Goal: Task Accomplishment & Management: Complete application form

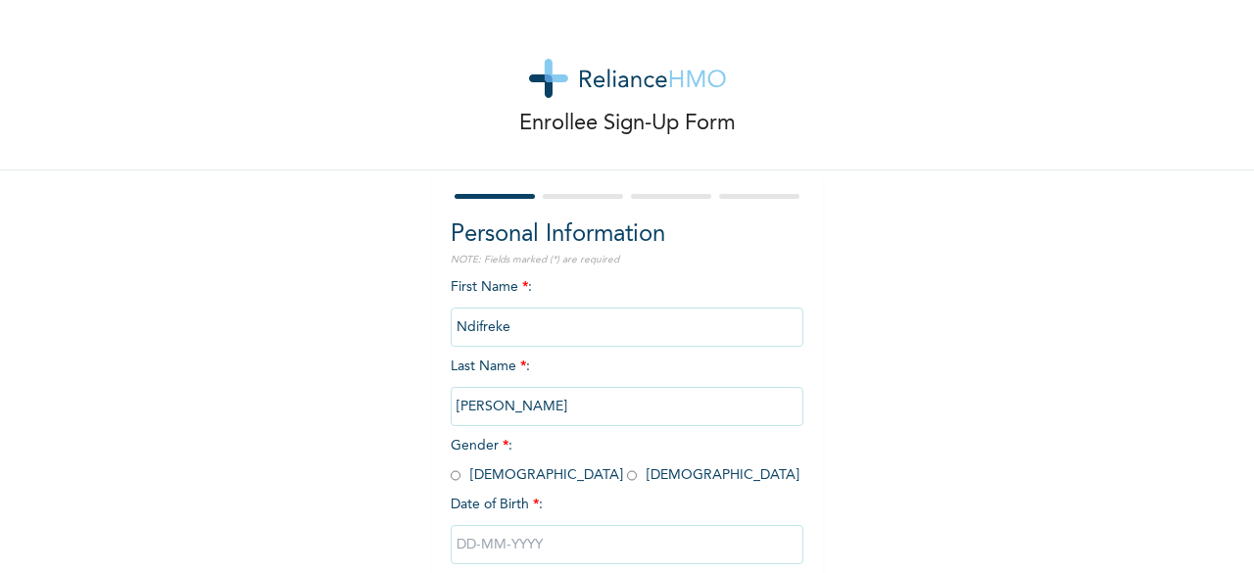
click at [627, 473] on input "radio" at bounding box center [632, 475] width 10 height 19
radio input "true"
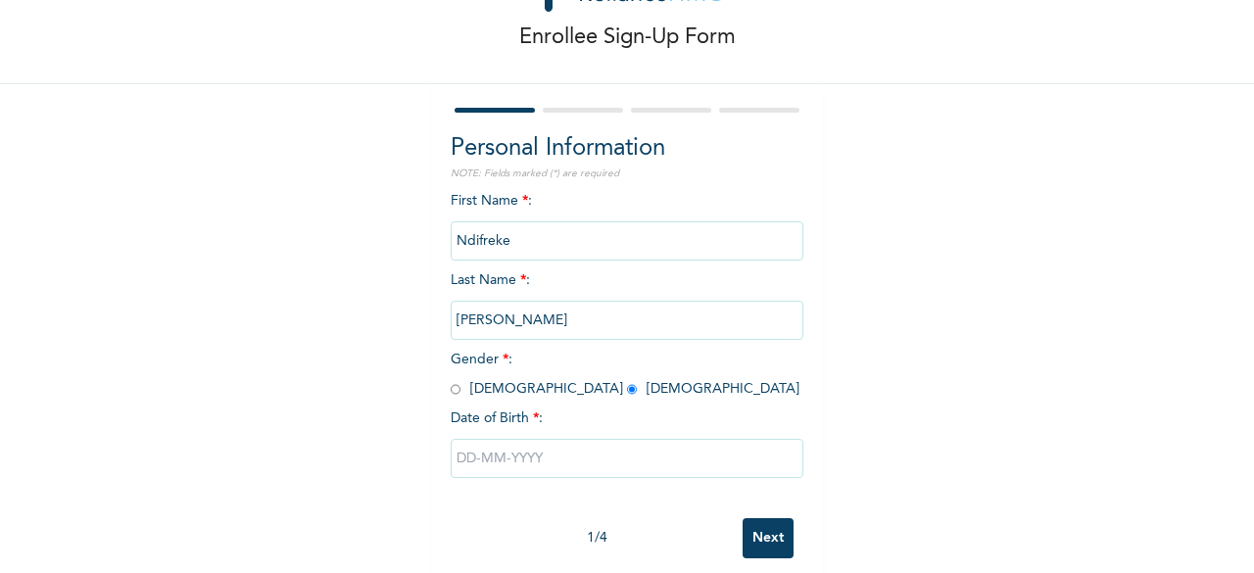
scroll to position [118, 0]
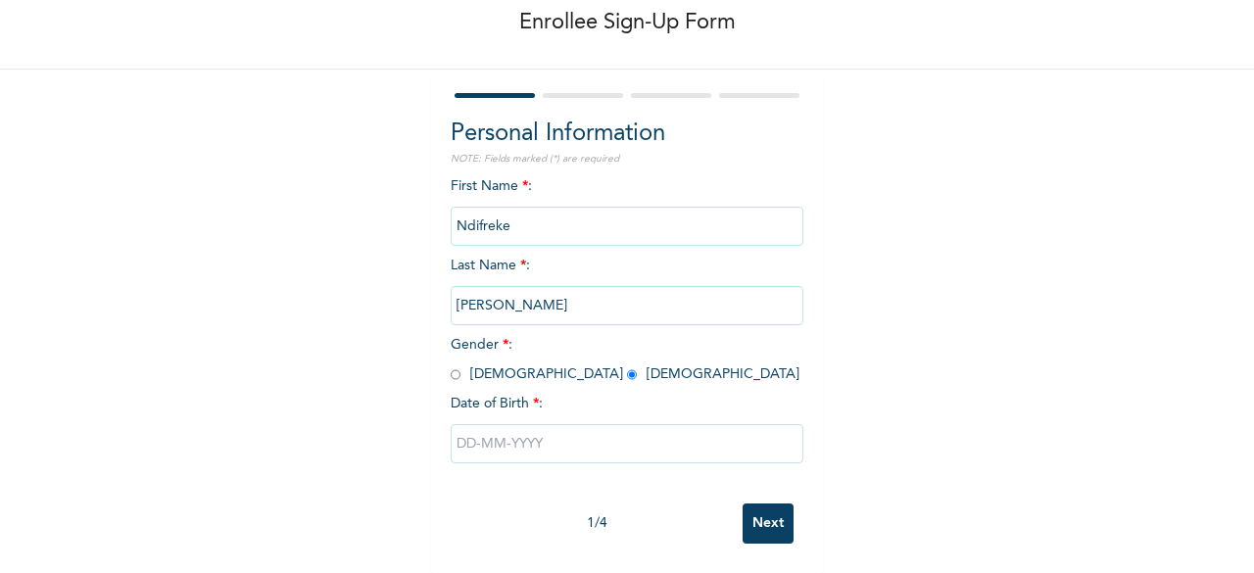
click at [630, 429] on input "text" at bounding box center [627, 443] width 353 height 39
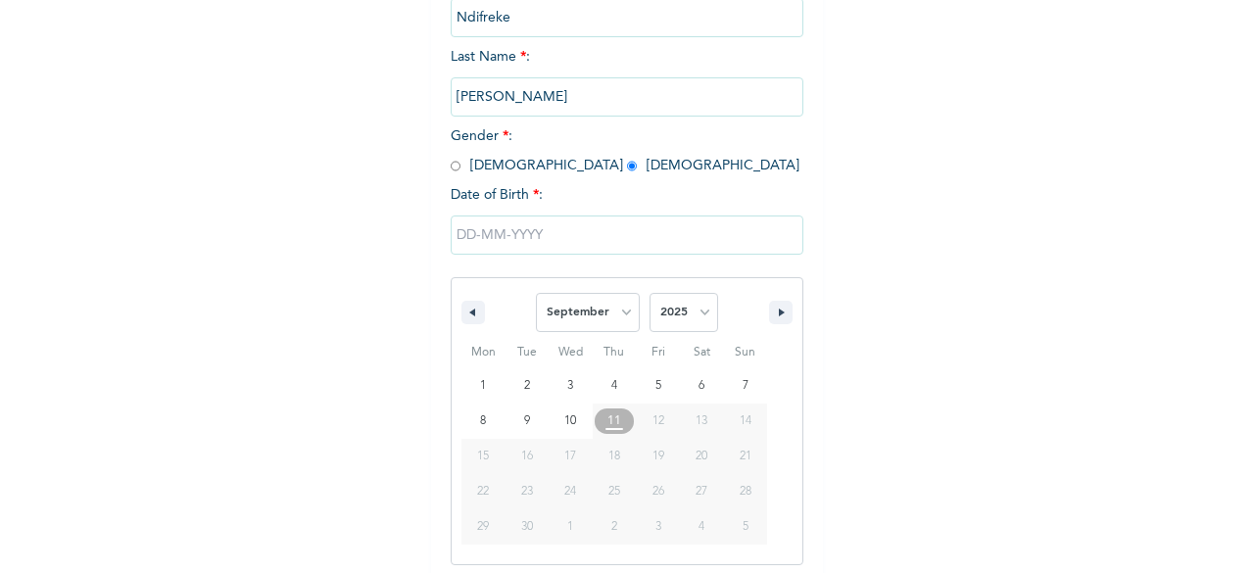
scroll to position [318, 0]
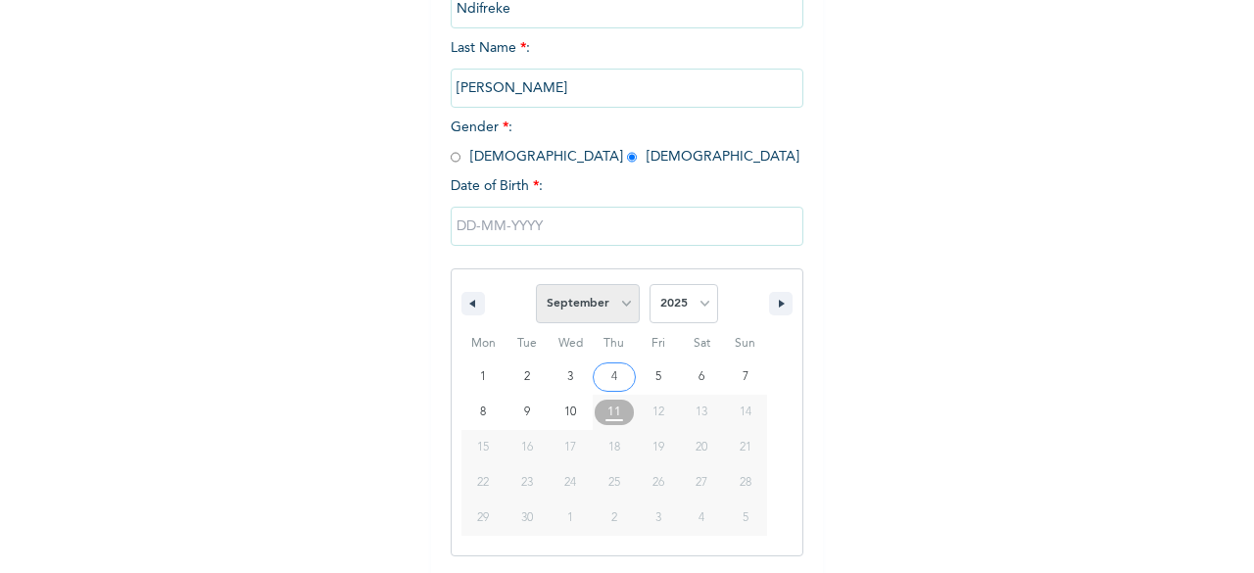
click at [612, 315] on select "January February March April May June July August September October November De…" at bounding box center [588, 303] width 104 height 39
select select "4"
click at [536, 286] on select "January February March April May June July August September October November De…" at bounding box center [588, 303] width 104 height 39
click at [697, 299] on select "2025 2024 2023 2022 2021 2020 2019 2018 2017 2016 2015 2014 2013 2012 2011 2010…" at bounding box center [684, 303] width 69 height 39
select select "1990"
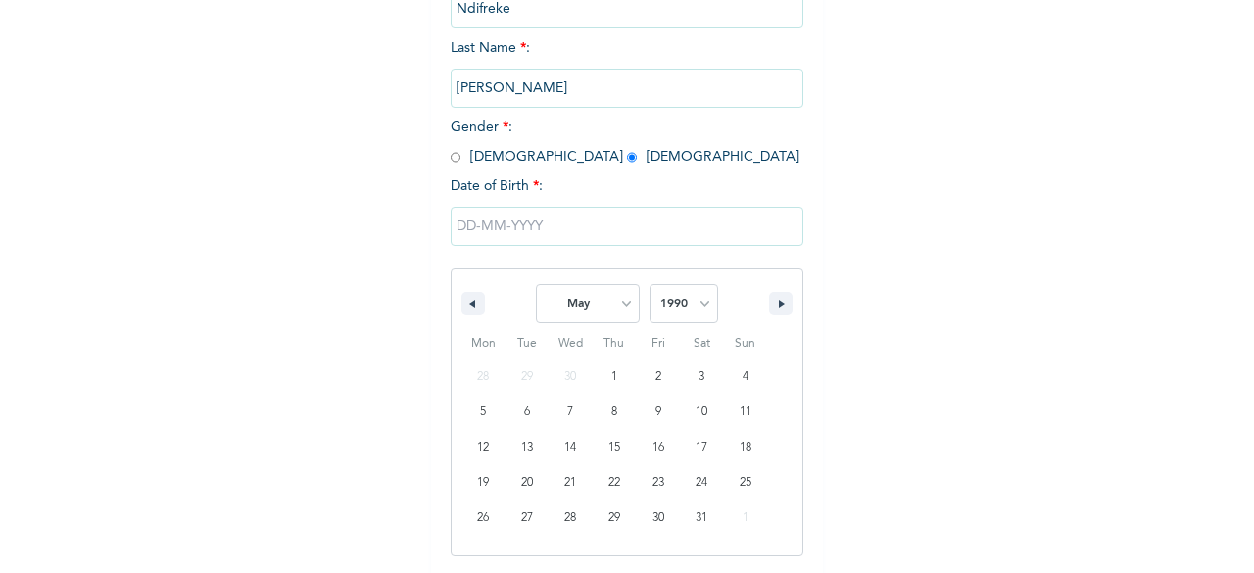
click at [650, 286] on select "2025 2024 2023 2022 2021 2020 2019 2018 2017 2016 2015 2014 2013 2012 2011 2010…" at bounding box center [684, 303] width 69 height 39
type input "[DATE]"
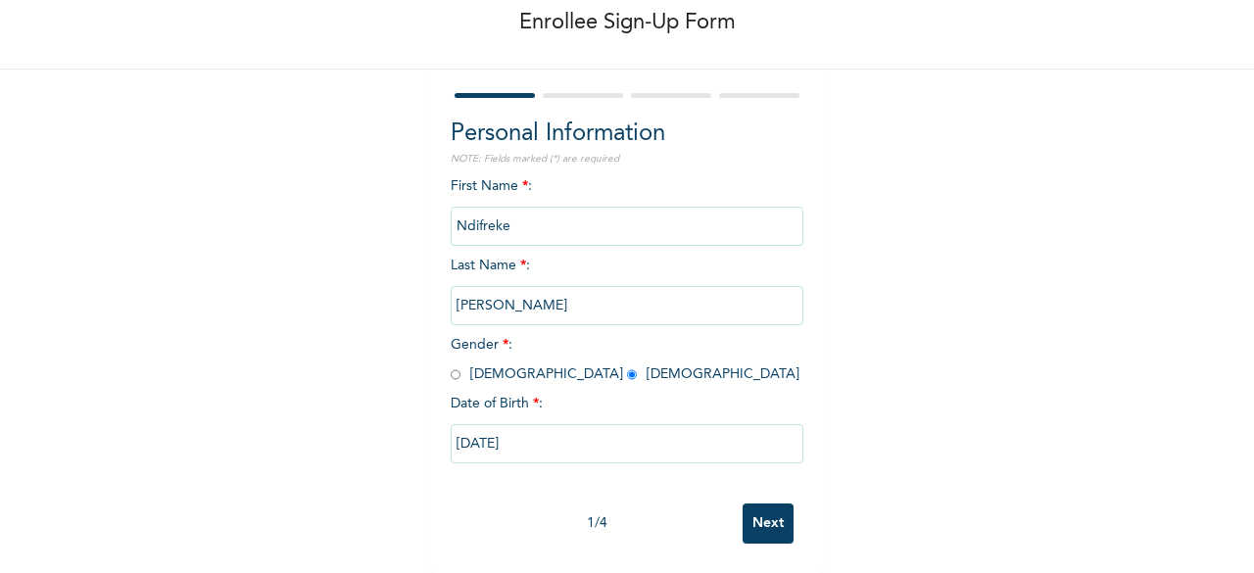
scroll to position [118, 0]
click at [768, 512] on input "Next" at bounding box center [768, 524] width 51 height 40
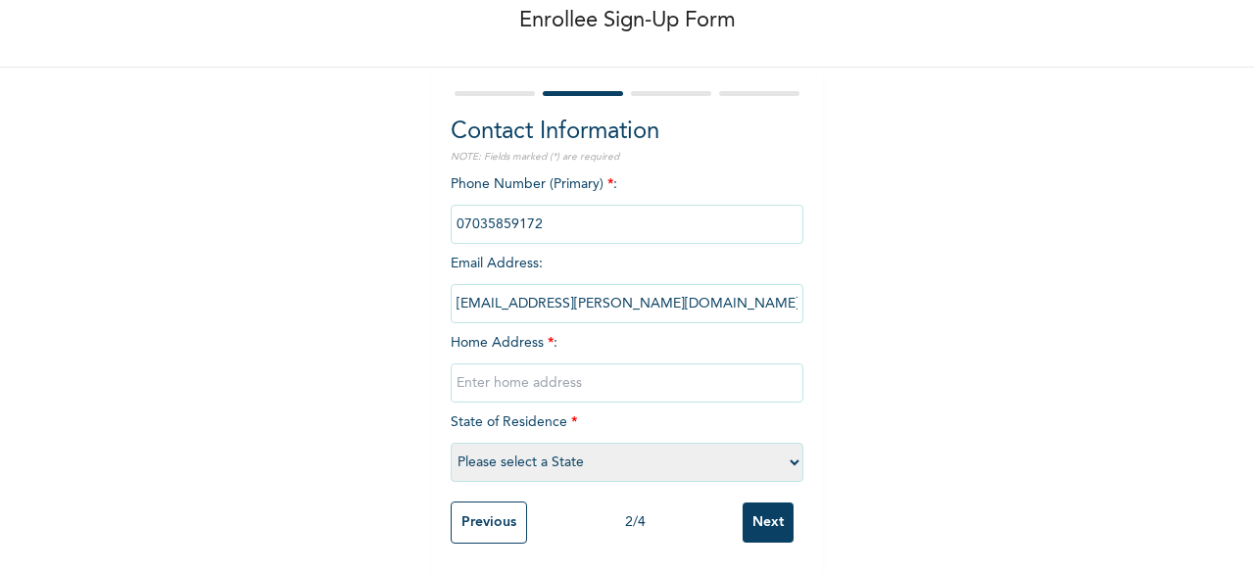
click at [583, 367] on input "text" at bounding box center [627, 383] width 353 height 39
type input "[STREET_ADDRESS][PERSON_NAME]"
click at [590, 444] on select "Please select a State [PERSON_NAME] (FCT) [PERSON_NAME] Ibom [GEOGRAPHIC_DATA] …" at bounding box center [627, 462] width 353 height 39
select select "25"
click at [451, 443] on select "Please select a State [PERSON_NAME] (FCT) [PERSON_NAME] Ibom [GEOGRAPHIC_DATA] …" at bounding box center [627, 462] width 353 height 39
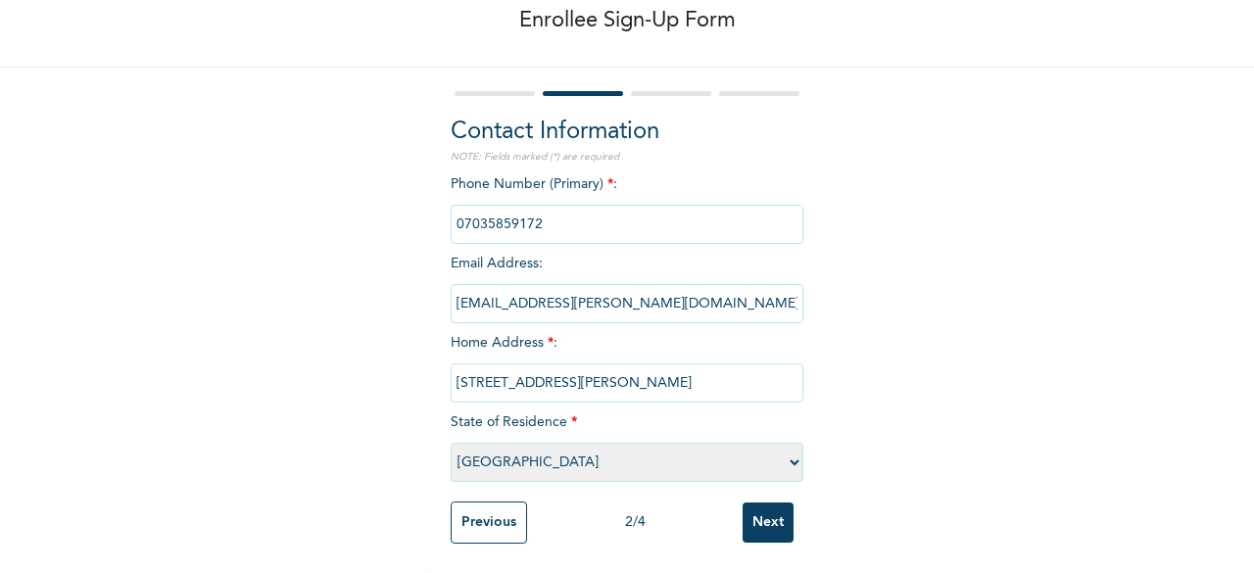
click at [761, 513] on input "Next" at bounding box center [768, 523] width 51 height 40
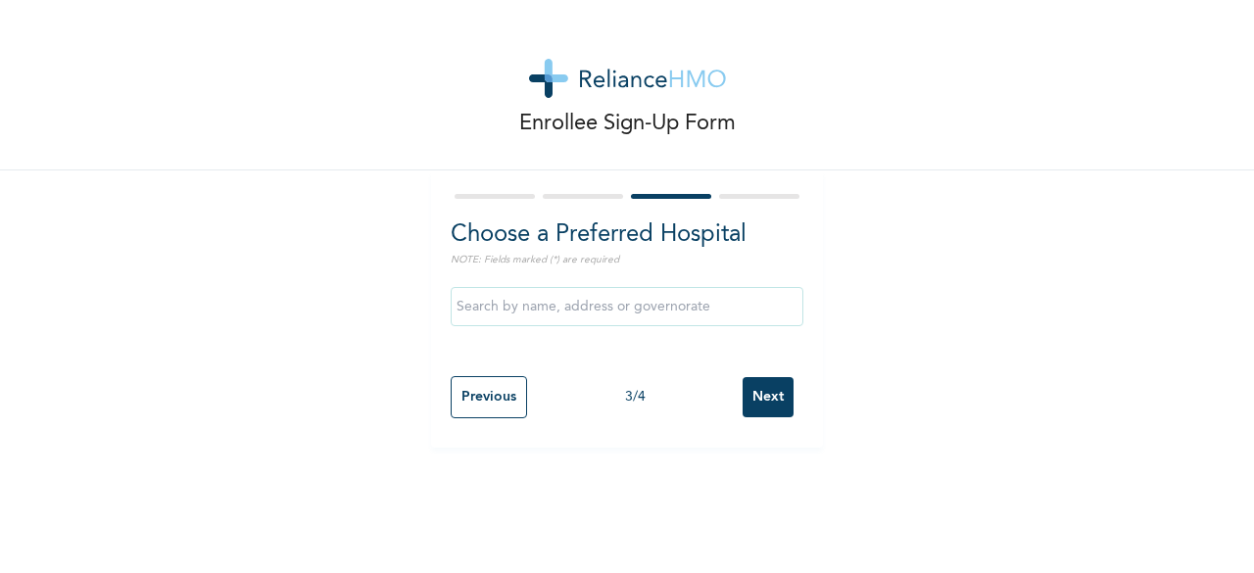
click at [605, 318] on input "text" at bounding box center [627, 306] width 353 height 39
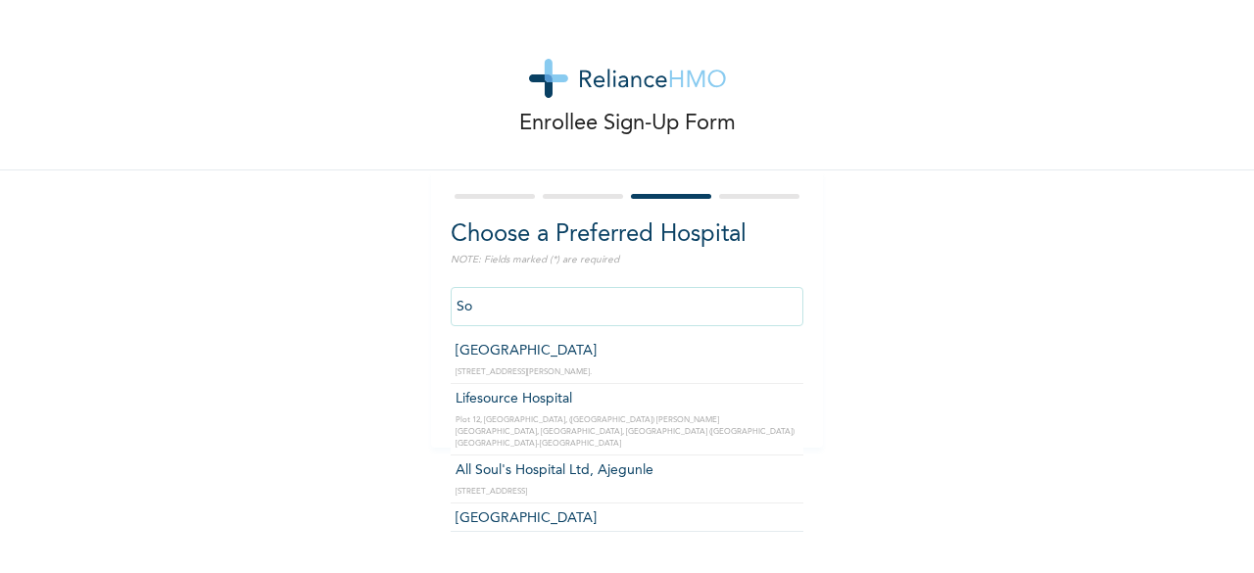
type input "S"
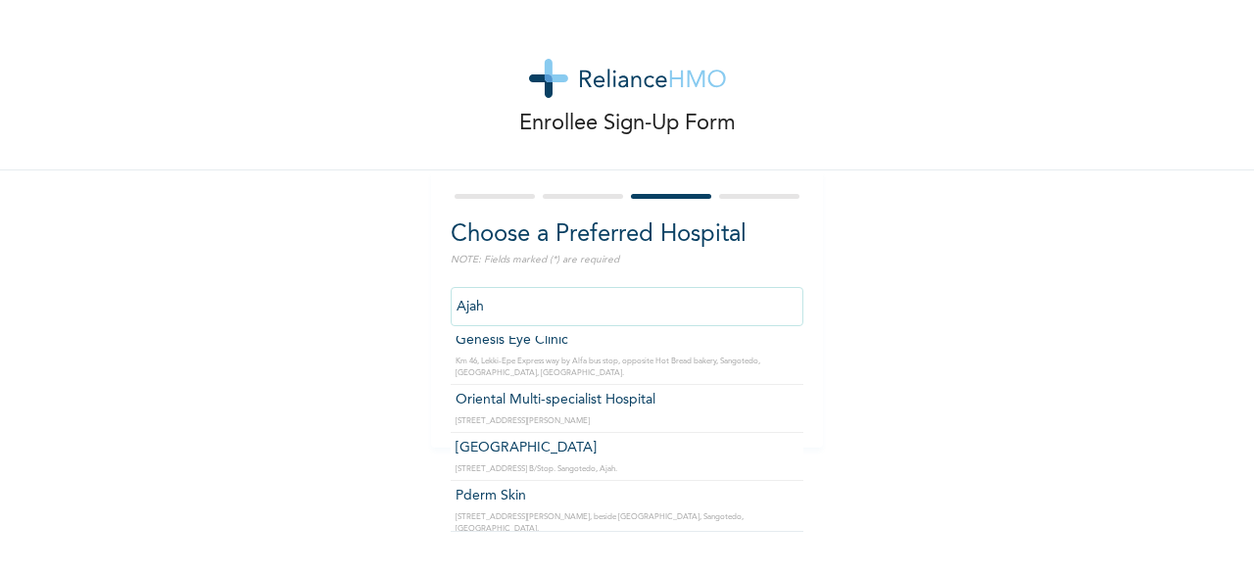
scroll to position [1544, 0]
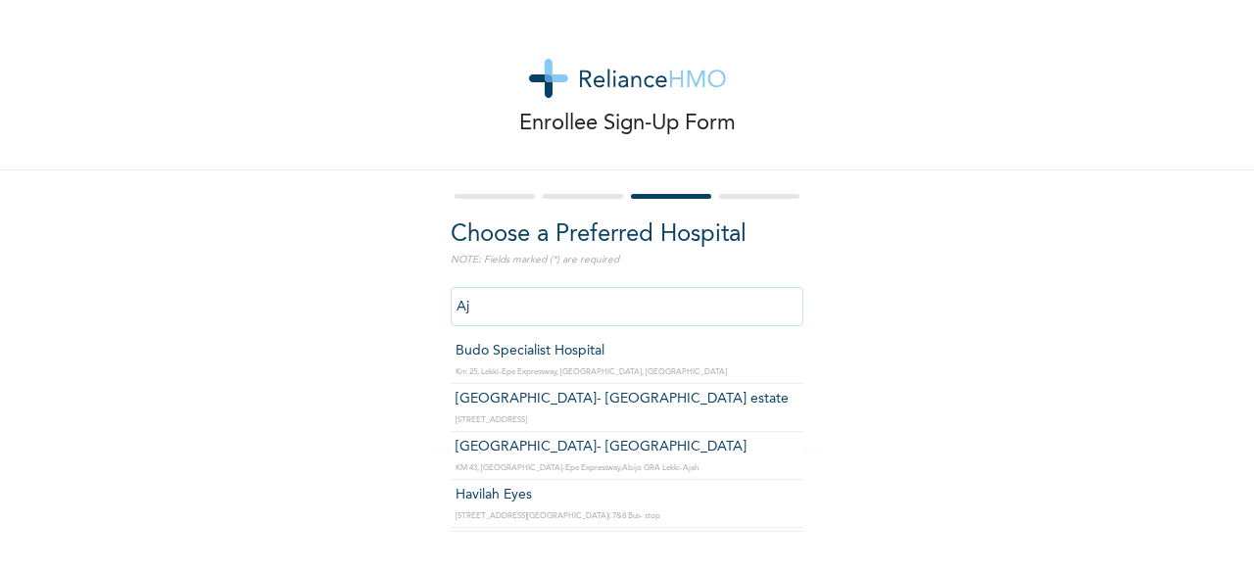
type input "A"
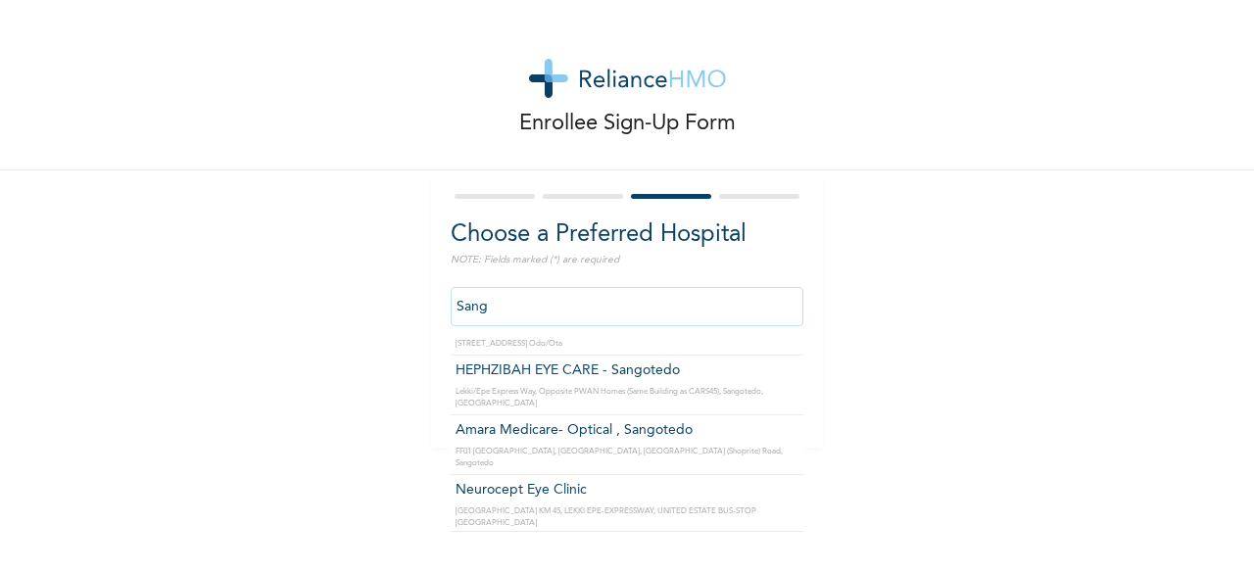
scroll to position [182, 0]
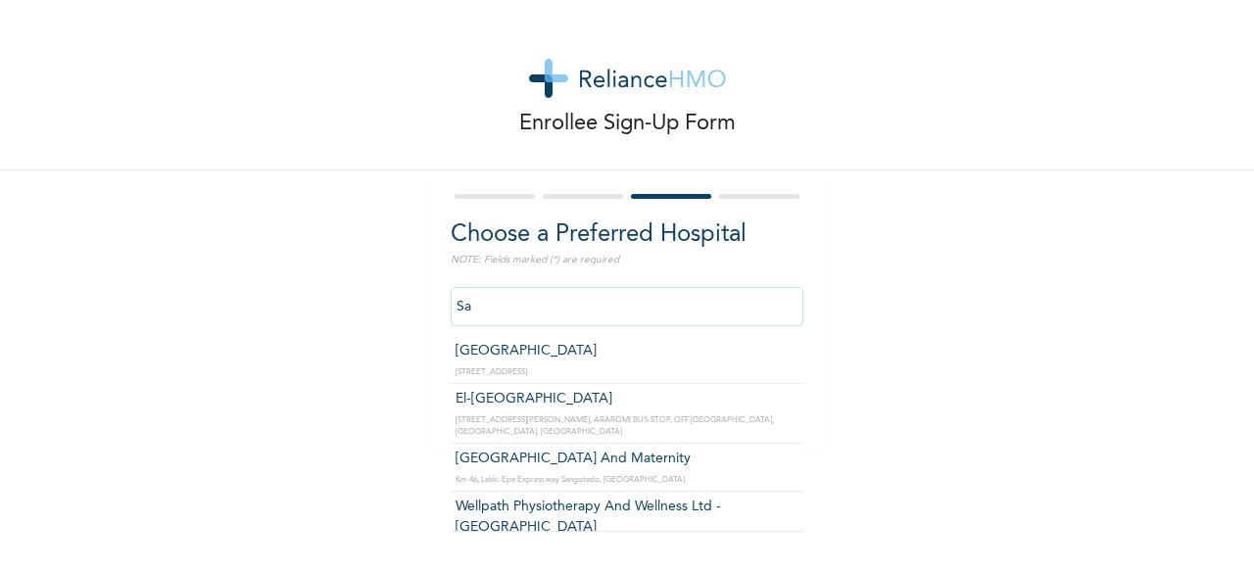
type input "S"
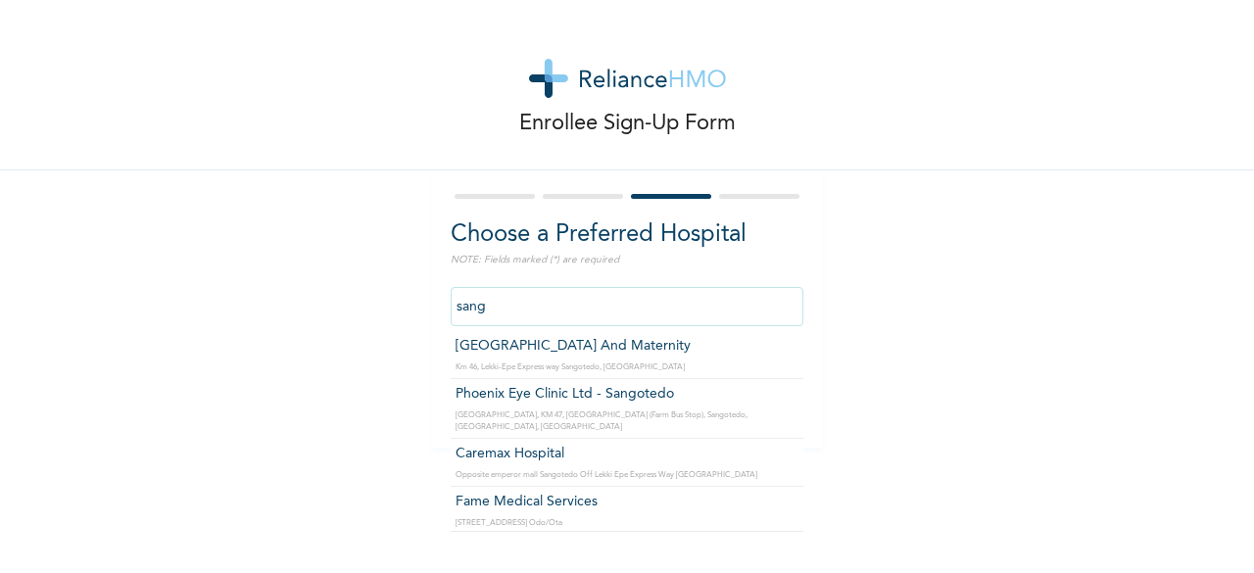
scroll to position [0, 0]
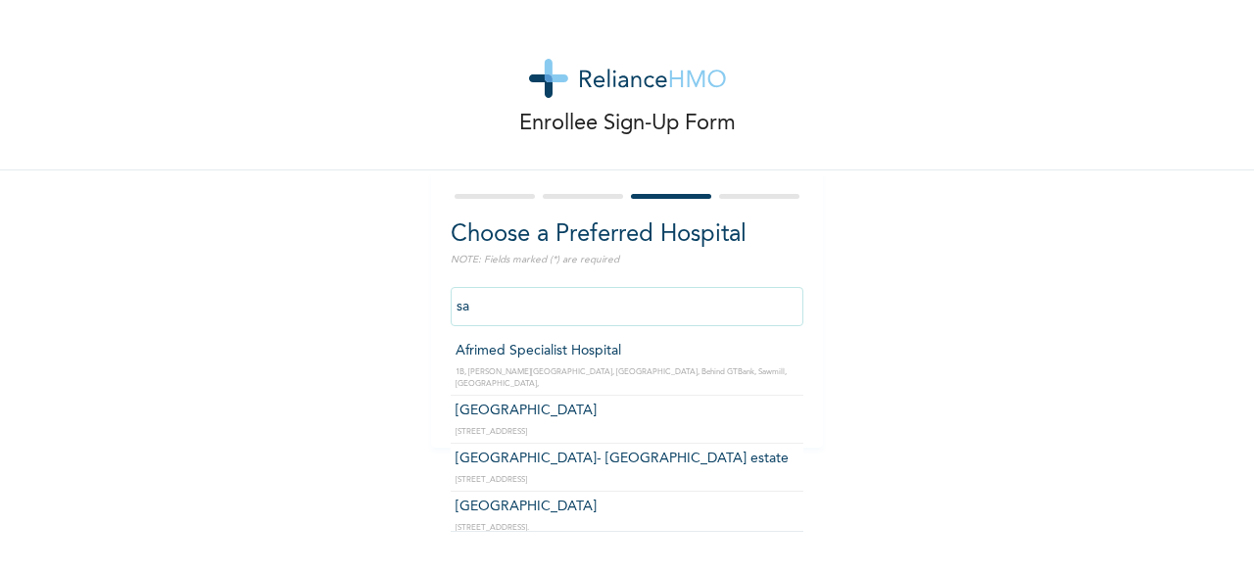
type input "s"
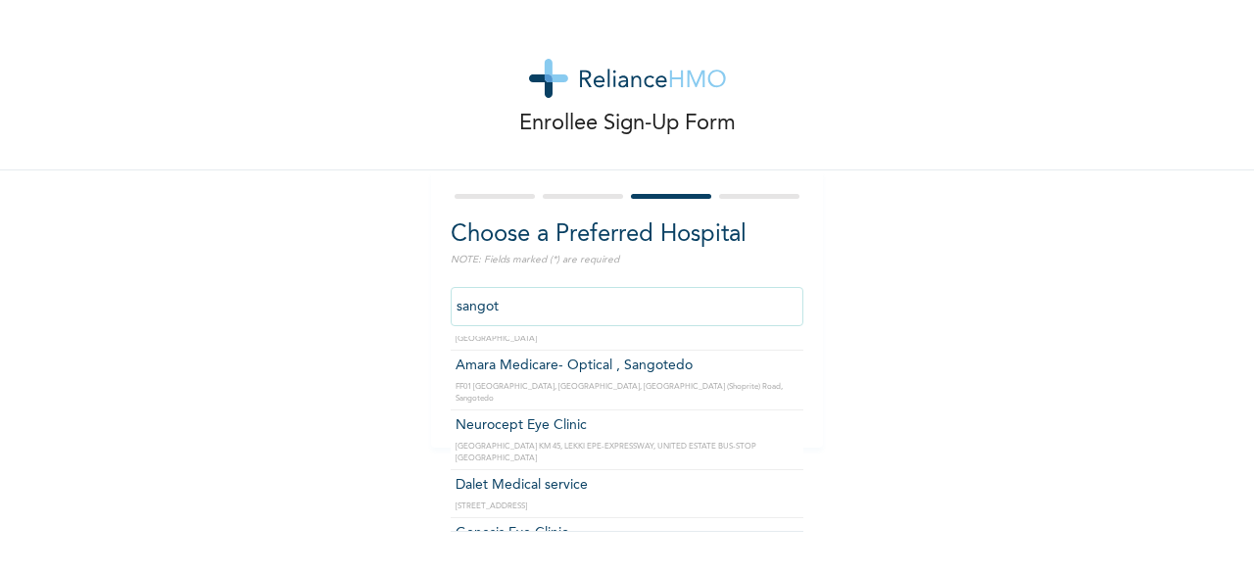
scroll to position [202, 0]
type input "Amara Medicare- Optical , Sangotedo"
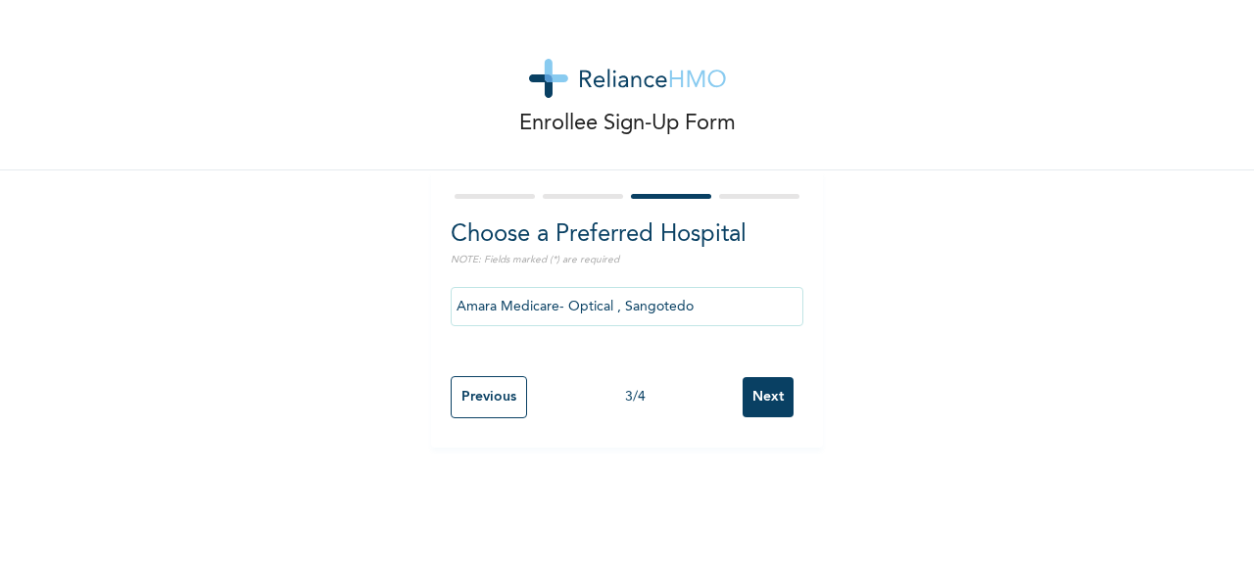
click at [749, 404] on input "Next" at bounding box center [768, 397] width 51 height 40
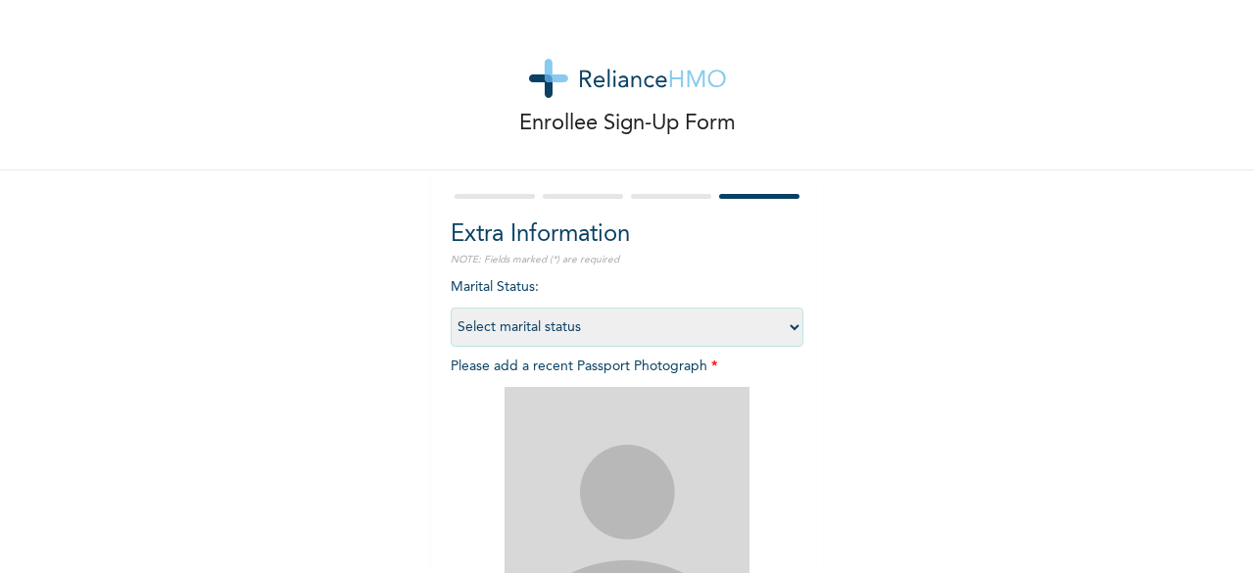
click at [779, 326] on select "Select marital status [DEMOGRAPHIC_DATA] Married [DEMOGRAPHIC_DATA] Widow/[DEMO…" at bounding box center [627, 327] width 353 height 39
select select "1"
click at [451, 308] on select "Select marital status [DEMOGRAPHIC_DATA] Married [DEMOGRAPHIC_DATA] Widow/[DEMO…" at bounding box center [627, 327] width 353 height 39
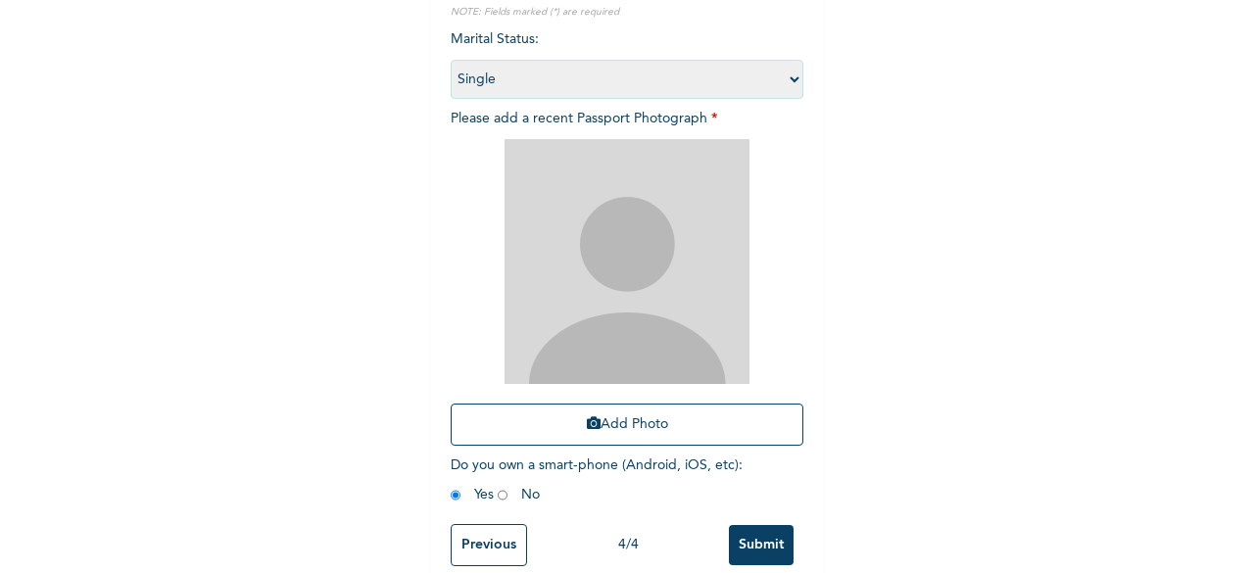
scroll to position [286, 0]
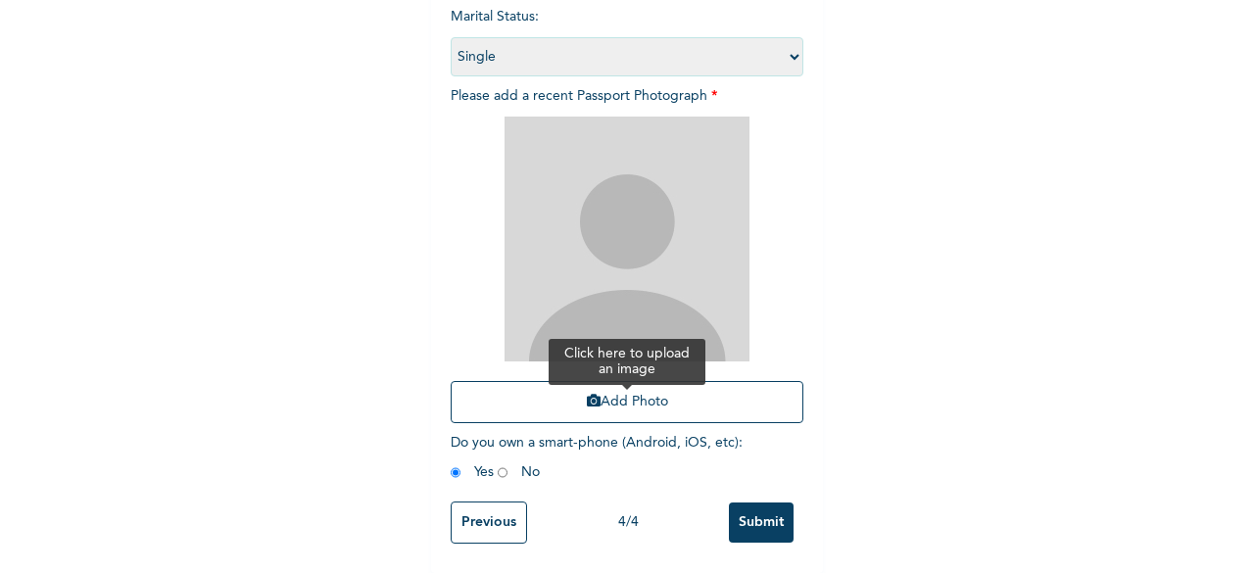
click at [620, 381] on button "Add Photo" at bounding box center [627, 402] width 353 height 42
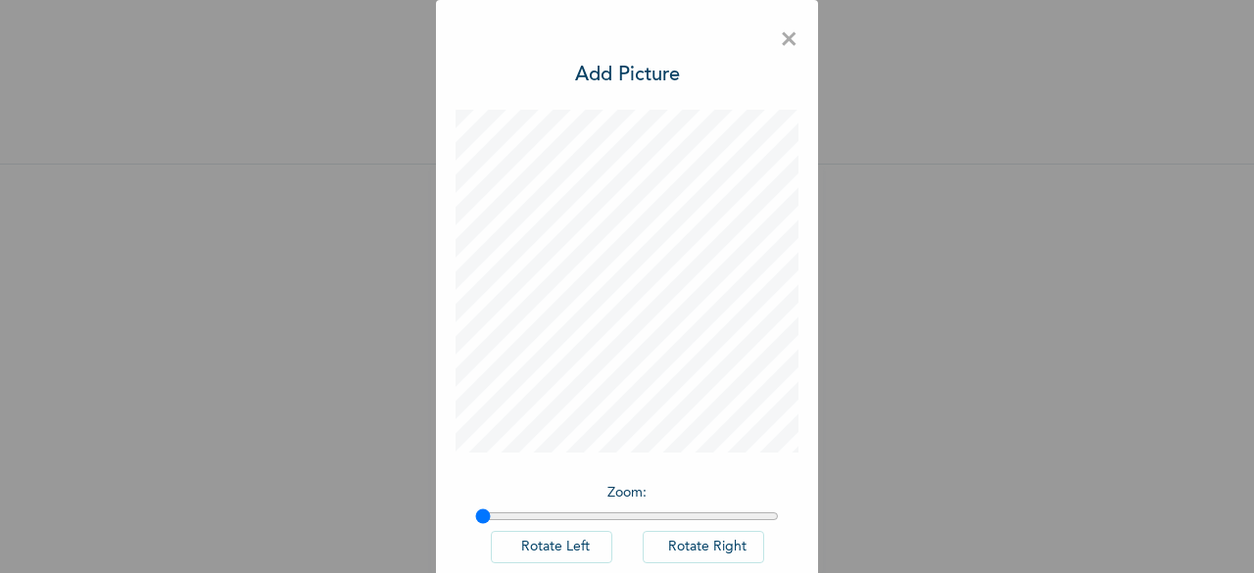
scroll to position [110, 0]
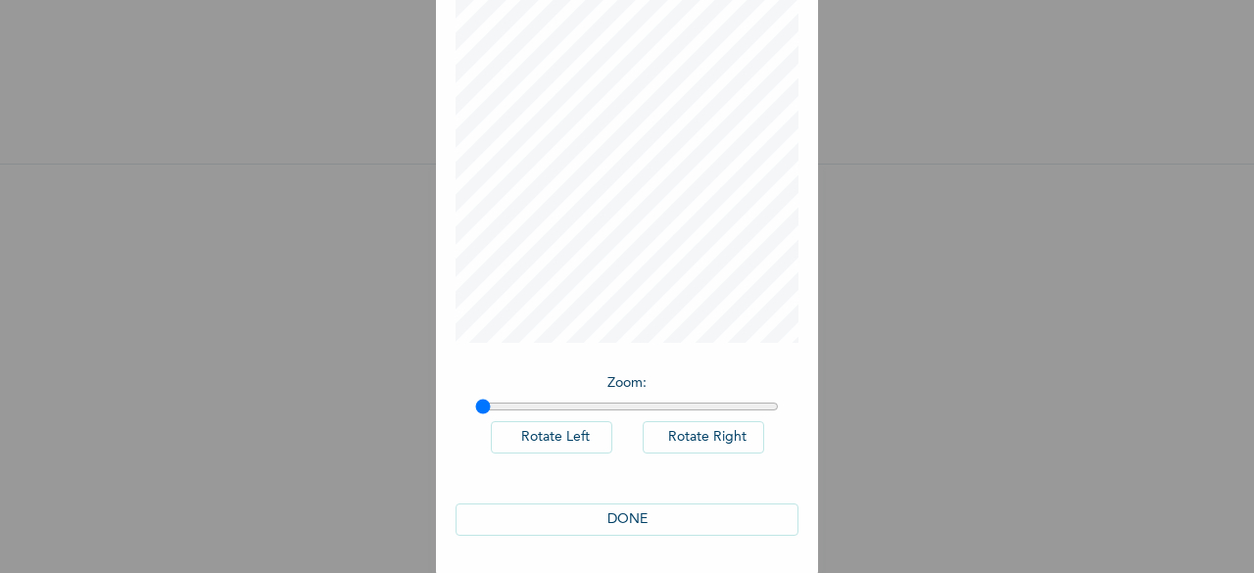
click at [732, 507] on button "DONE" at bounding box center [627, 520] width 343 height 32
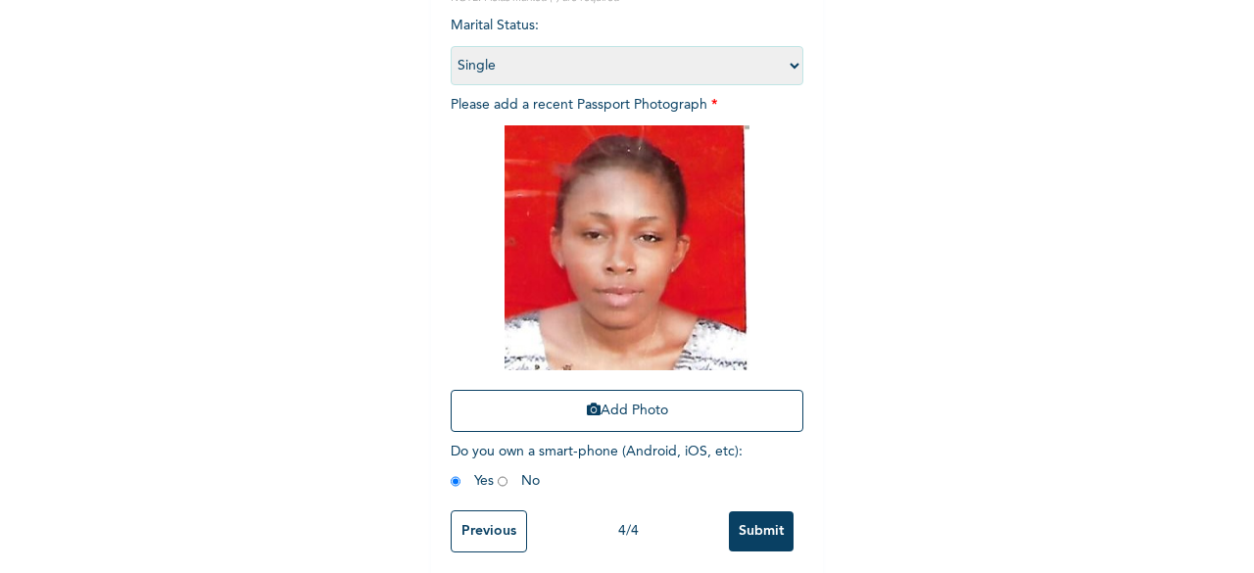
scroll to position [286, 0]
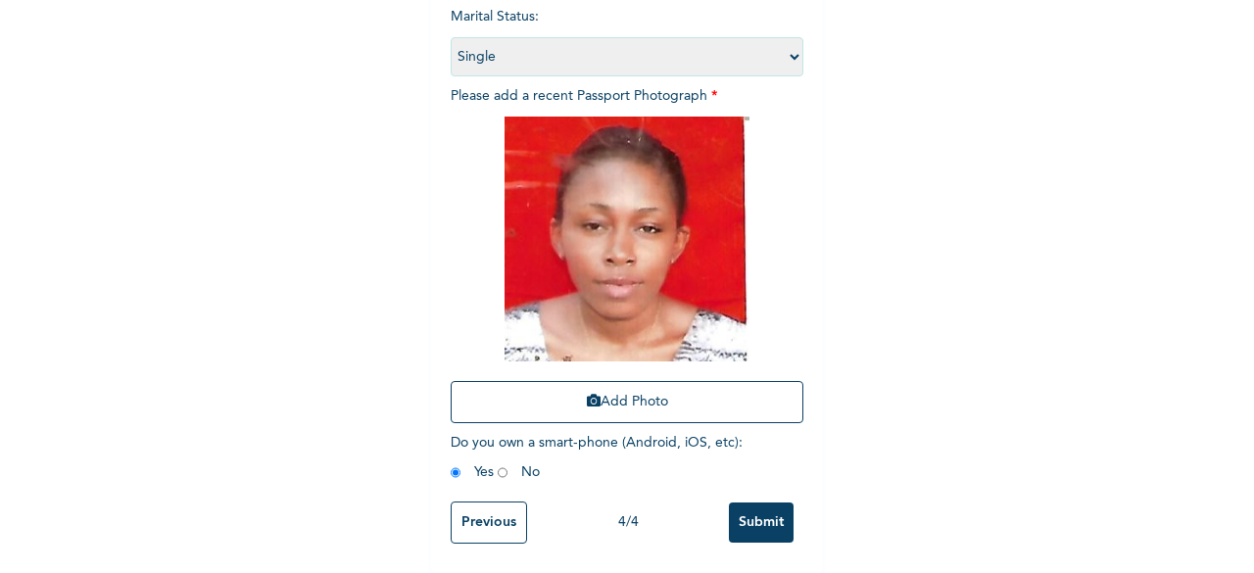
click at [755, 507] on input "Submit" at bounding box center [761, 523] width 65 height 40
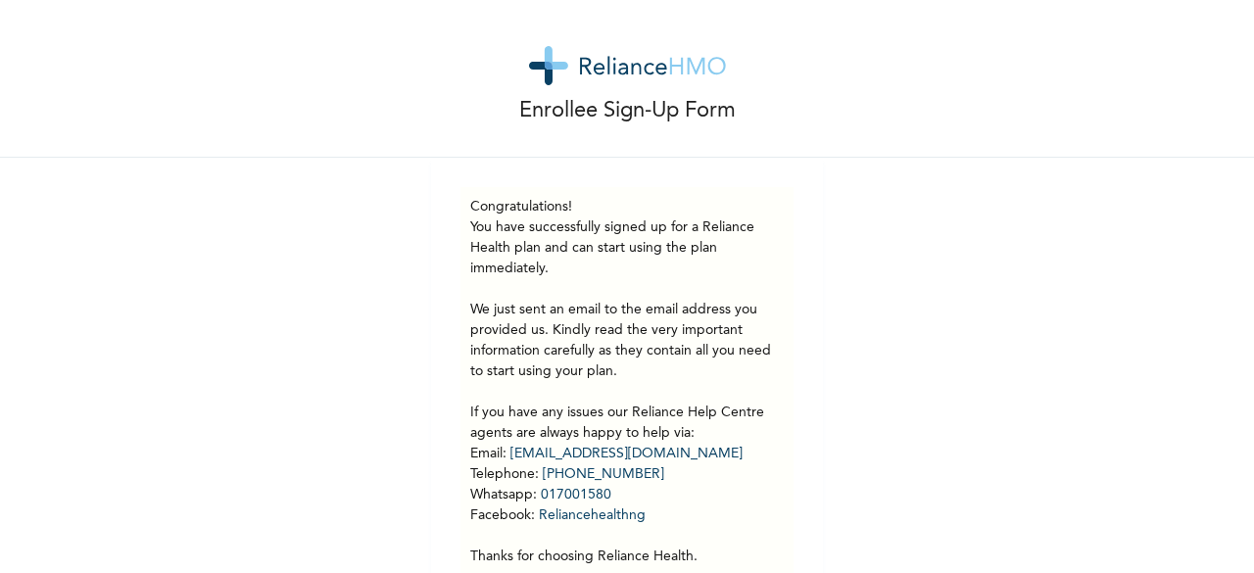
scroll to position [0, 0]
